Goal: Information Seeking & Learning: Learn about a topic

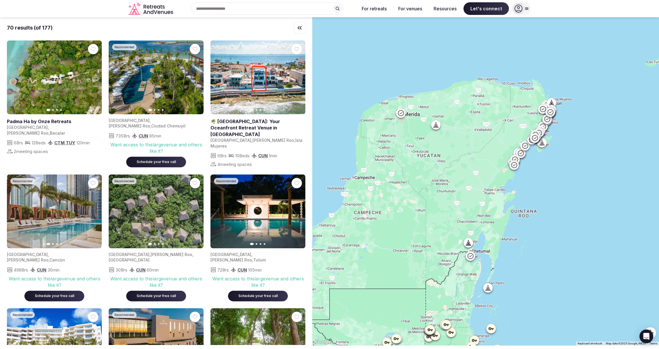
click at [149, 12] on icon "Retreats and Venues company logo" at bounding box center [151, 8] width 46 height 13
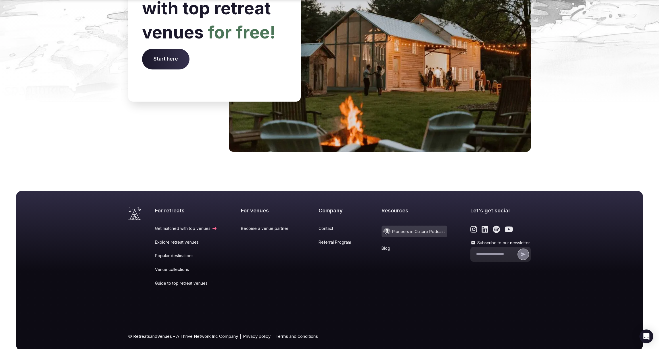
scroll to position [2297, 0]
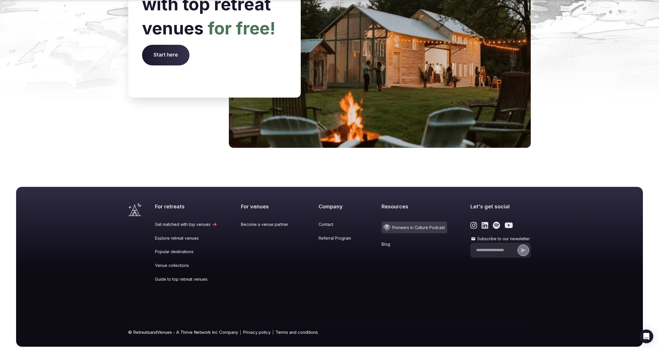
click at [174, 249] on link "Popular destinations" at bounding box center [186, 252] width 62 height 6
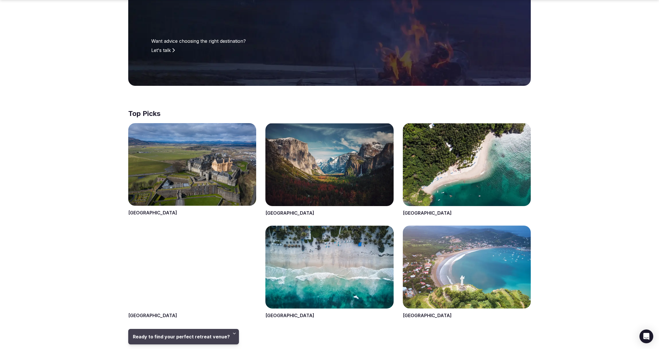
scroll to position [142, 0]
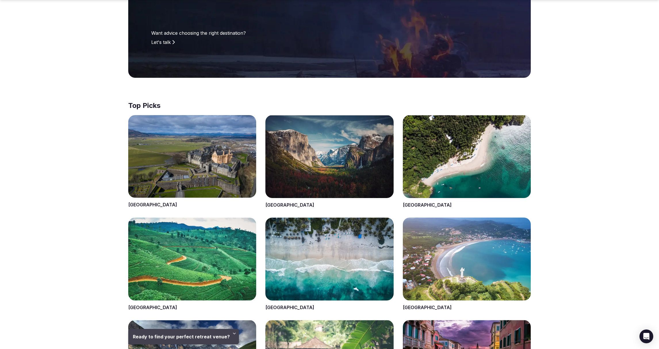
click at [314, 257] on span at bounding box center [329, 264] width 128 height 93
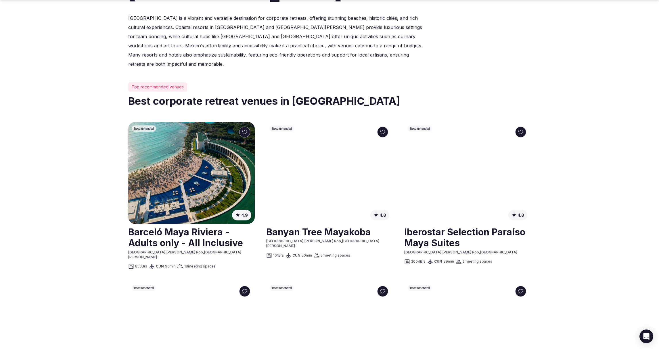
scroll to position [208, 0]
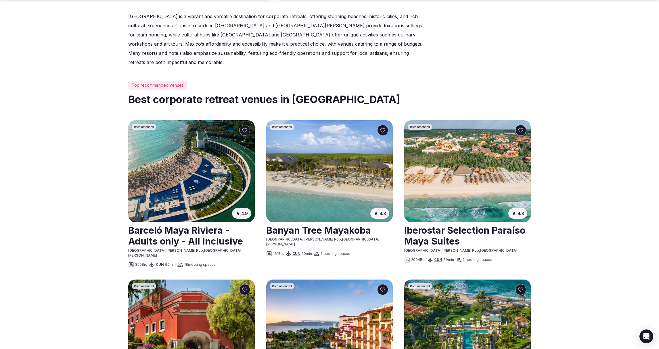
scroll to position [142, 0]
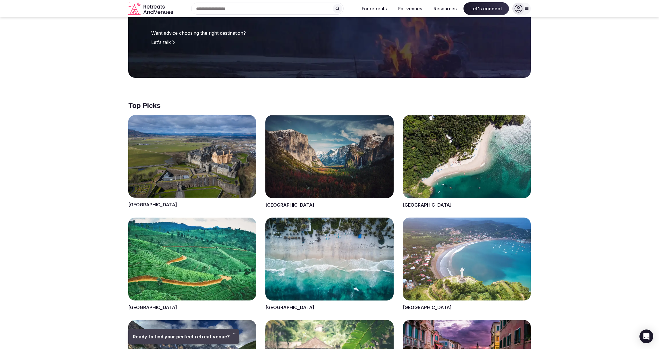
click at [433, 178] on span at bounding box center [467, 161] width 128 height 93
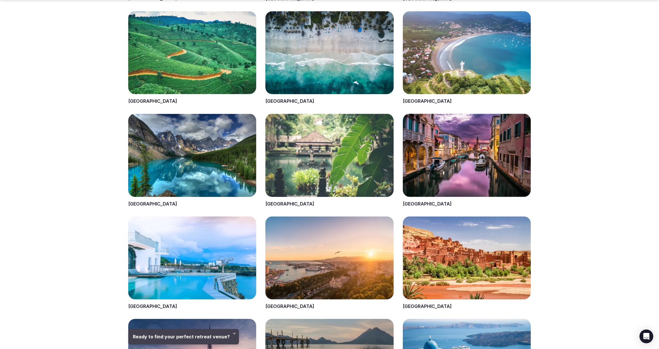
scroll to position [349, 0]
click at [236, 161] on span at bounding box center [192, 160] width 128 height 93
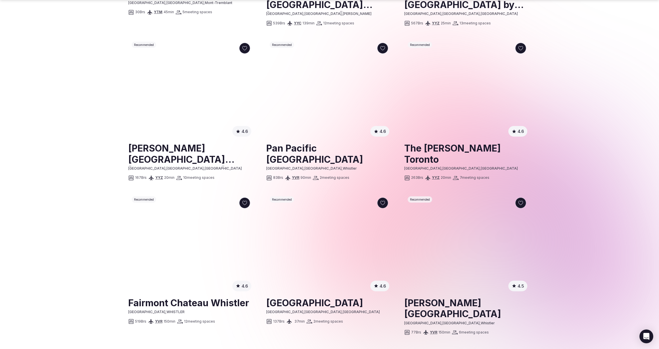
scroll to position [591, 0]
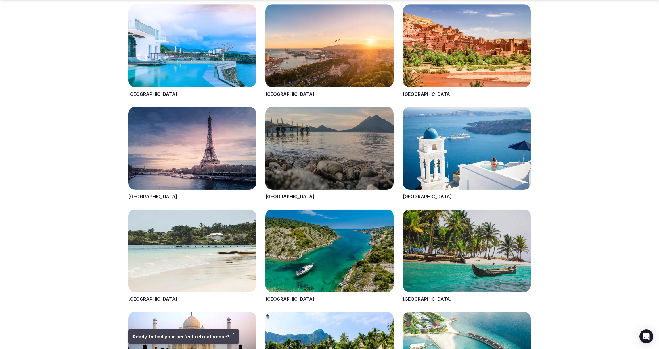
scroll to position [563, 0]
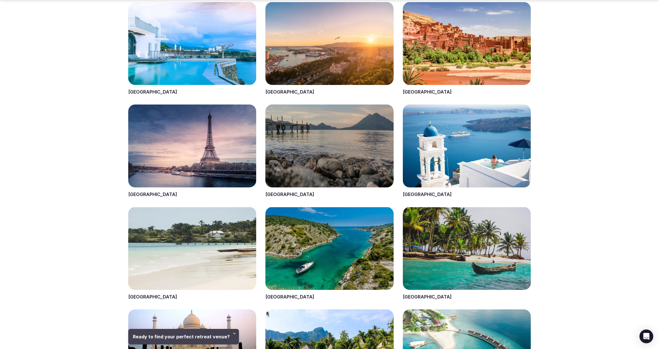
click at [299, 239] on span at bounding box center [329, 253] width 128 height 93
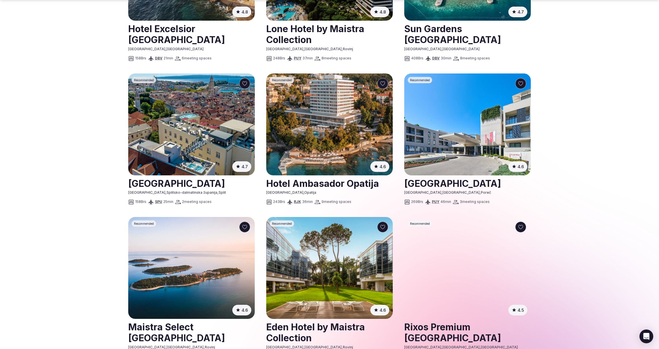
scroll to position [415, 0]
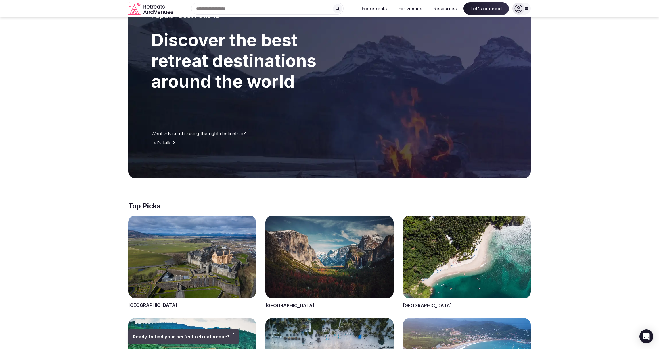
scroll to position [37, 0]
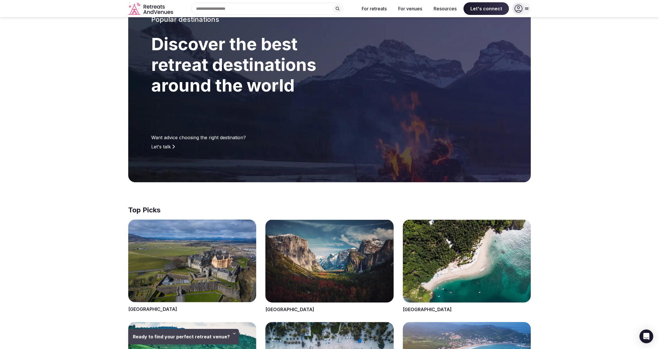
click at [481, 236] on span at bounding box center [467, 266] width 128 height 93
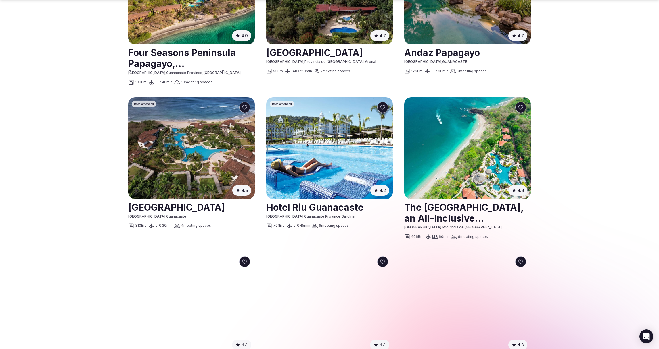
scroll to position [391, 0]
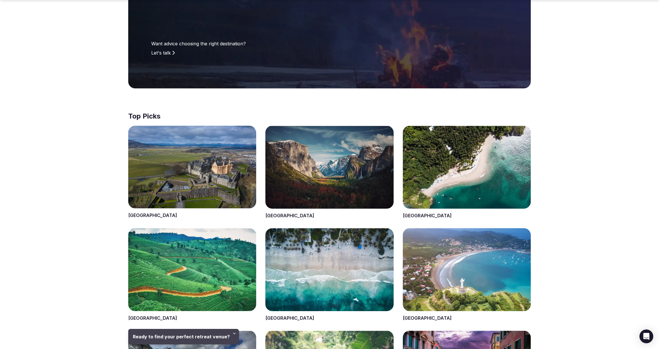
scroll to position [155, 0]
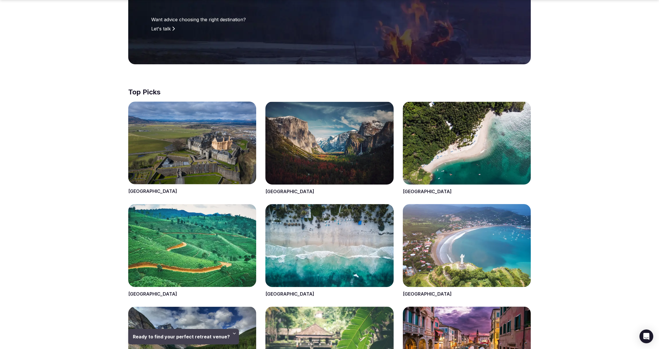
click at [301, 142] on span at bounding box center [329, 148] width 128 height 93
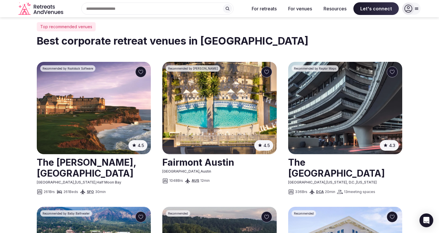
scroll to position [253, 0]
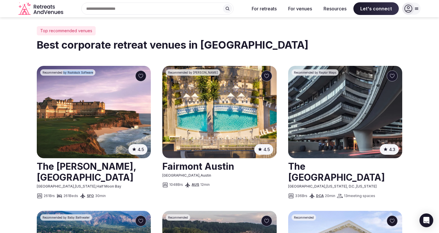
drag, startPoint x: 64, startPoint y: 73, endPoint x: 94, endPoint y: 72, distance: 30.2
click at [93, 72] on span "Recommended by Rootstock Software" at bounding box center [68, 72] width 51 height 4
